Goal: Information Seeking & Learning: Learn about a topic

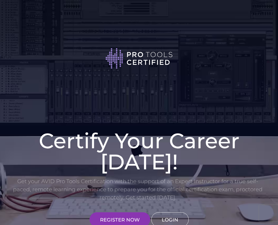
click at [180, 218] on link "LOGIN" at bounding box center [169, 219] width 37 height 15
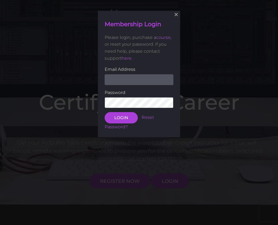
scroll to position [49, 0]
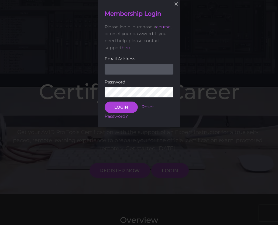
type input "[EMAIL_ADDRESS][DOMAIN_NAME]"
click at [121, 107] on button "LOGIN" at bounding box center [121, 106] width 33 height 11
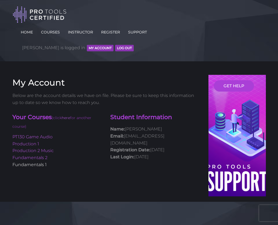
click at [36, 162] on link "Fundamentals 1" at bounding box center [29, 164] width 34 height 5
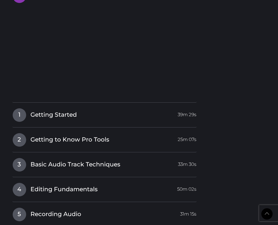
scroll to position [752, 0]
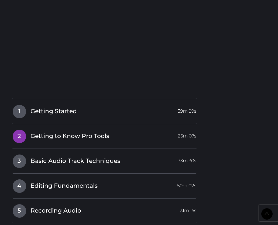
click at [73, 132] on span "Getting to Know Pro Tools" at bounding box center [69, 136] width 79 height 8
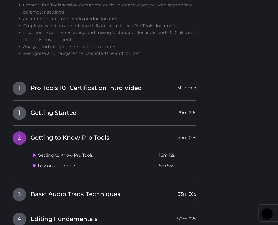
scroll to position [657, 0]
click at [21, 106] on span "1" at bounding box center [19, 112] width 13 height 13
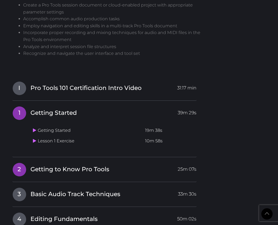
click at [19, 163] on span "2" at bounding box center [19, 169] width 13 height 13
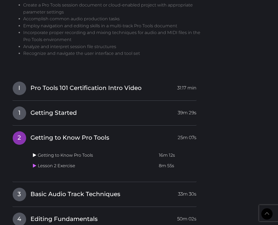
click at [35, 153] on icon at bounding box center [35, 155] width 4 height 4
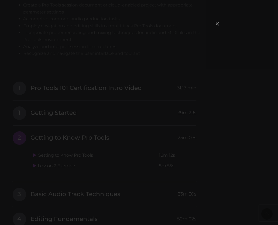
click at [218, 23] on span "×" at bounding box center [217, 24] width 5 height 12
